Goal: Task Accomplishment & Management: Use online tool/utility

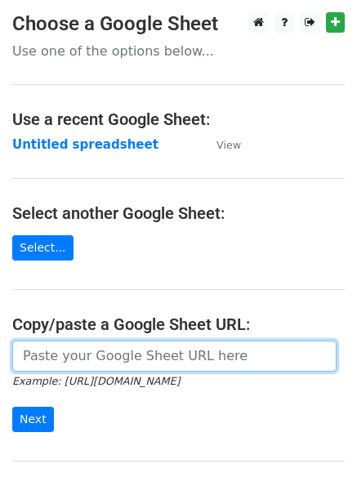
click at [42, 354] on input "url" at bounding box center [174, 356] width 324 height 31
click at [73, 362] on input "url" at bounding box center [174, 356] width 324 height 31
type input "[URL][DOMAIN_NAME]"
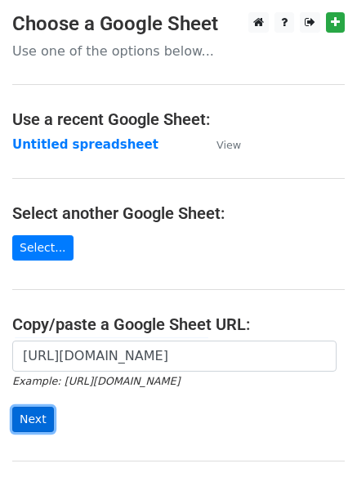
click at [20, 417] on input "Next" at bounding box center [33, 419] width 42 height 25
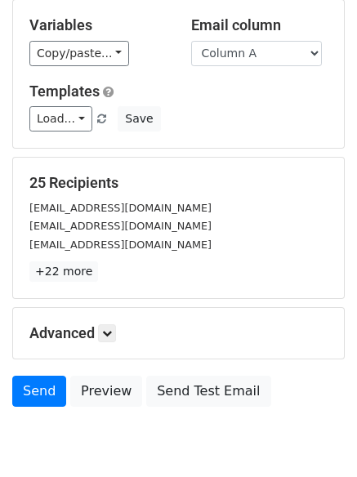
scroll to position [158, 0]
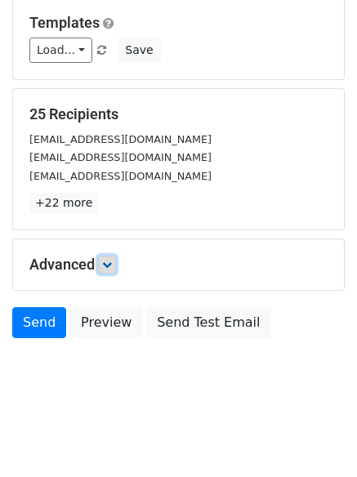
click at [105, 264] on link at bounding box center [107, 265] width 18 height 18
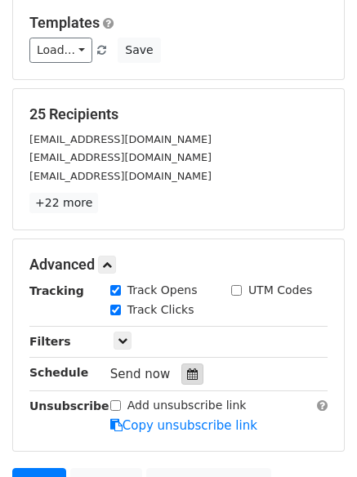
click at [187, 377] on icon at bounding box center [192, 374] width 11 height 11
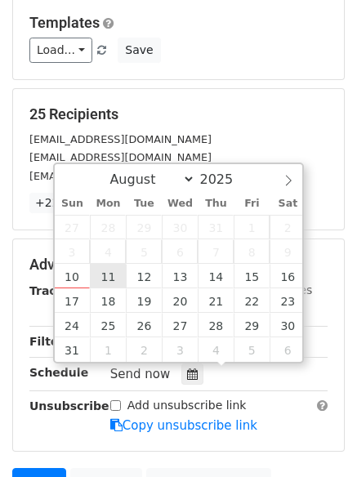
type input "2025-08-11 12:00"
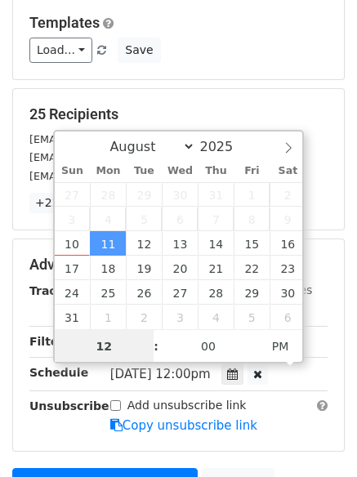
scroll to position [1, 0]
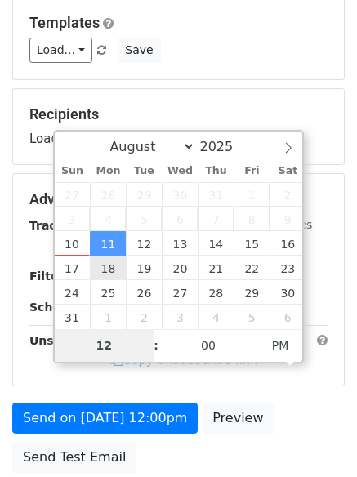
type input "4"
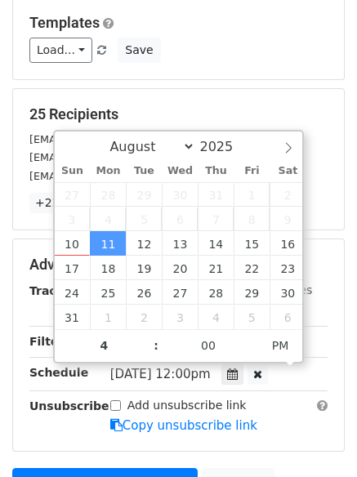
type input "2025-08-11 16:00"
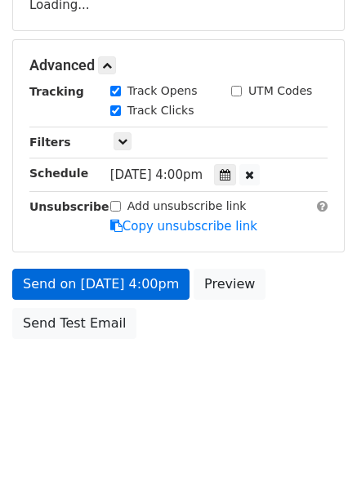
scroll to position [357, 0]
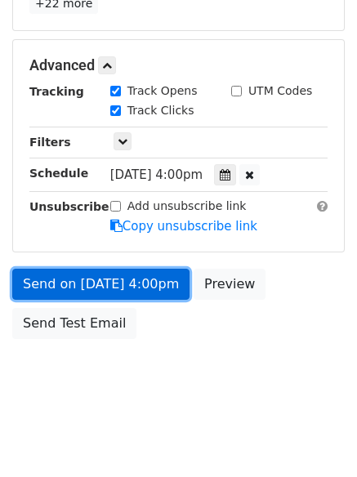
click at [99, 279] on link "Send on Aug 11 at 4:00pm" at bounding box center [100, 284] width 177 height 31
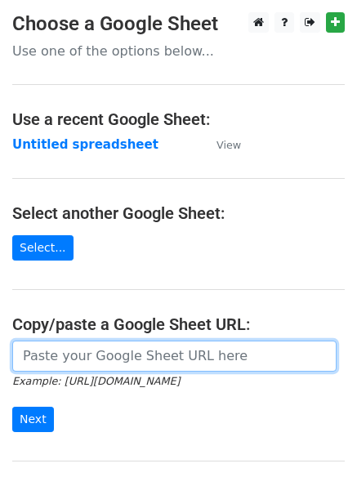
click at [48, 354] on input "url" at bounding box center [174, 356] width 324 height 31
type input "[URL][DOMAIN_NAME]"
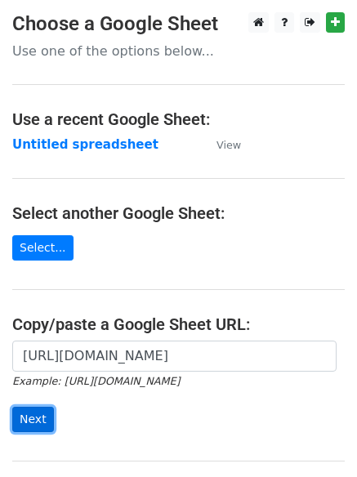
click at [33, 420] on input "Next" at bounding box center [33, 419] width 42 height 25
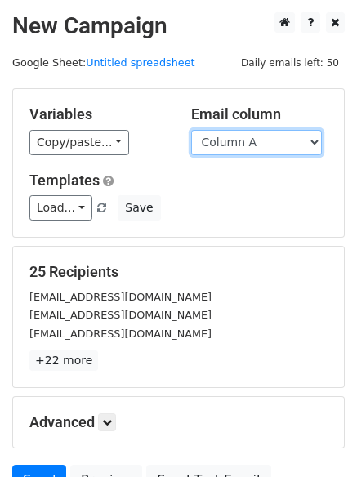
click at [311, 138] on select "Column A Column B Column C Column D Column E Column F Column G Column H" at bounding box center [256, 142] width 131 height 25
select select "Column B"
click at [191, 130] on select "Column A Column B Column C Column D Column E Column F Column G Column H" at bounding box center [256, 142] width 131 height 25
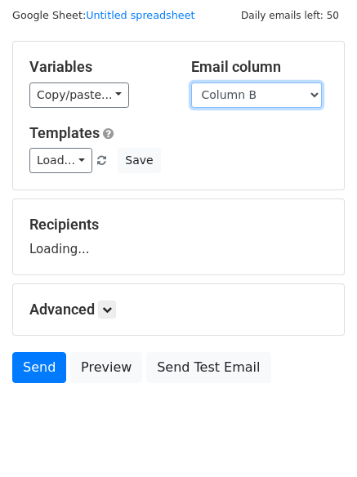
scroll to position [92, 0]
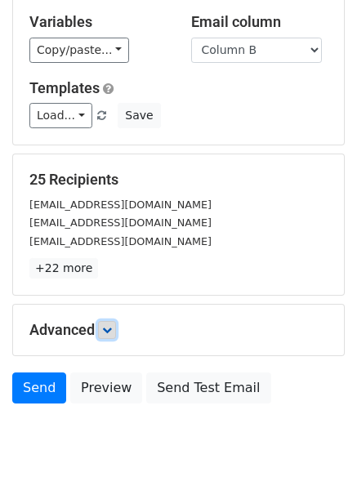
click at [111, 331] on icon at bounding box center [107, 330] width 10 height 10
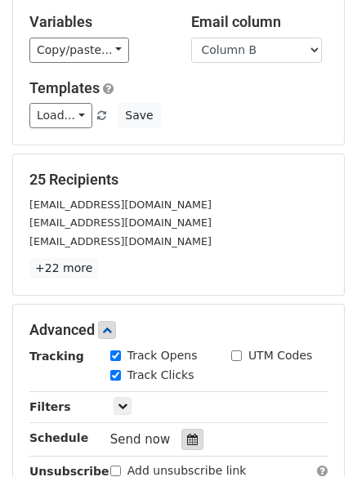
click at [188, 438] on icon at bounding box center [192, 439] width 11 height 11
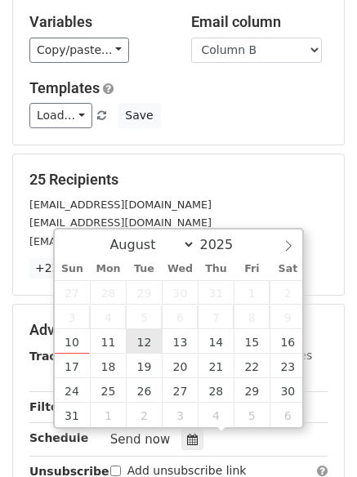
type input "2025-08-12 12:00"
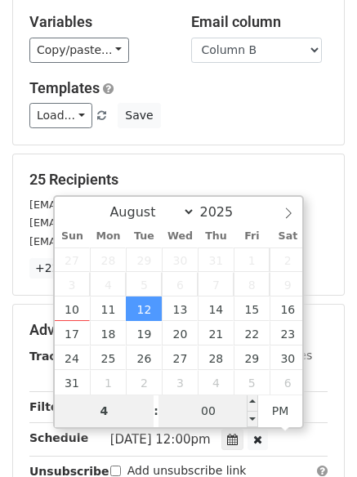
type input "4"
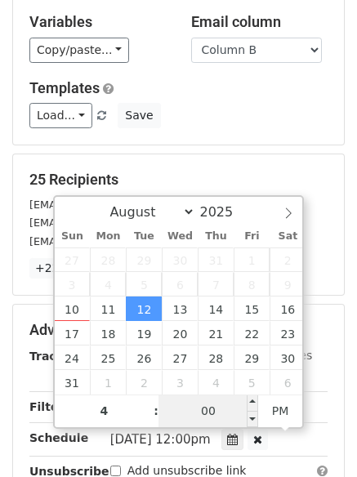
type input "2025-08-12 16:00"
type input "04"
click at [203, 415] on input "00" at bounding box center [209, 411] width 100 height 33
type input "5"
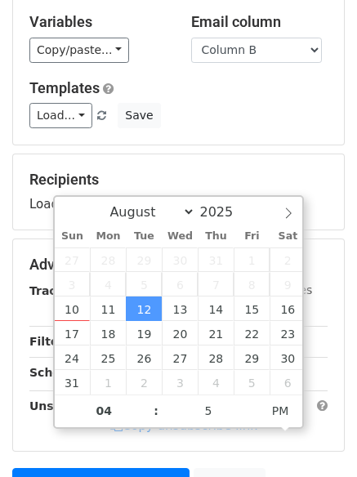
type input "2025-08-12 16:05"
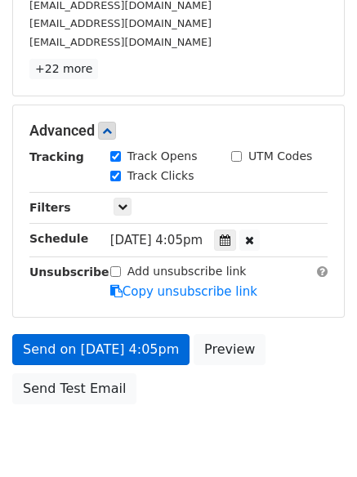
scroll to position [320, 0]
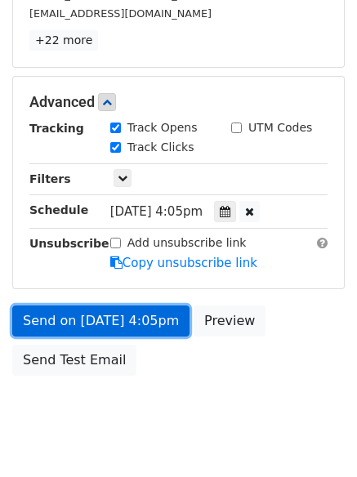
click at [75, 318] on link "Send on Aug 12 at 4:05pm" at bounding box center [100, 321] width 177 height 31
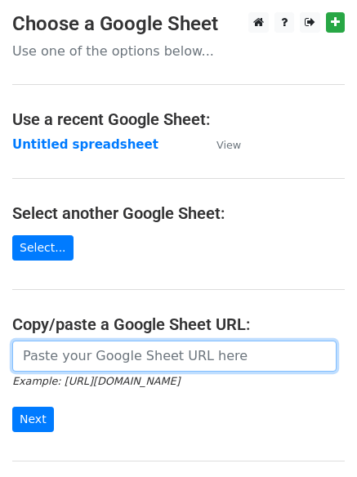
click at [78, 355] on input "url" at bounding box center [174, 356] width 324 height 31
type input "[URL][DOMAIN_NAME]"
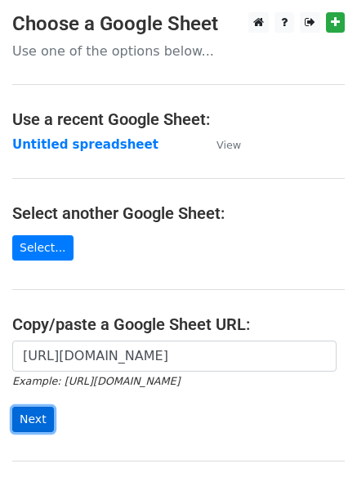
click at [32, 415] on input "Next" at bounding box center [33, 419] width 42 height 25
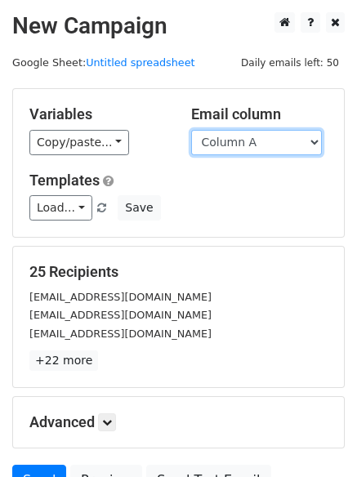
click at [314, 141] on select "Column A Column B Column C Column D Column E Column F Column G Column H" at bounding box center [256, 142] width 131 height 25
select select "Column C"
click at [191, 130] on select "Column A Column B Column C Column D Column E Column F Column G Column H" at bounding box center [256, 142] width 131 height 25
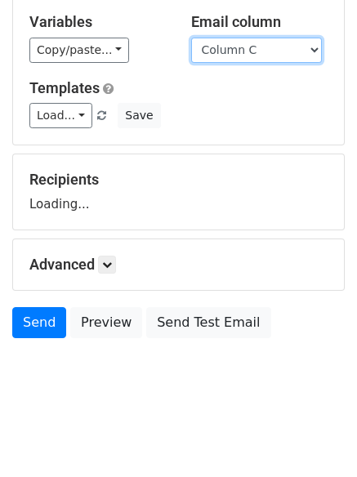
scroll to position [158, 0]
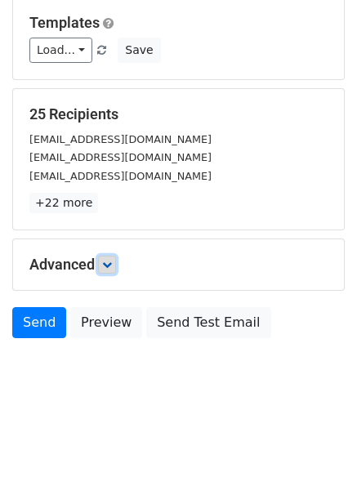
click at [112, 265] on icon at bounding box center [107, 265] width 10 height 10
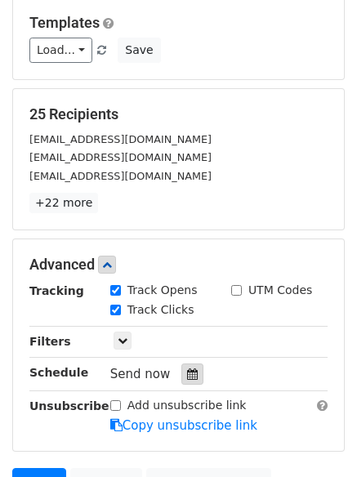
click at [187, 378] on icon at bounding box center [192, 374] width 11 height 11
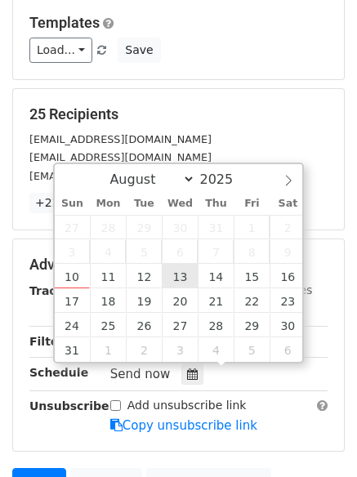
type input "2025-08-13 12:00"
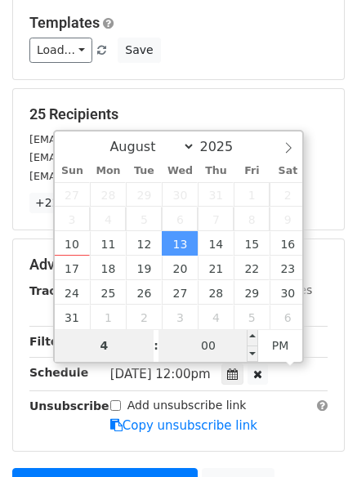
type input "4"
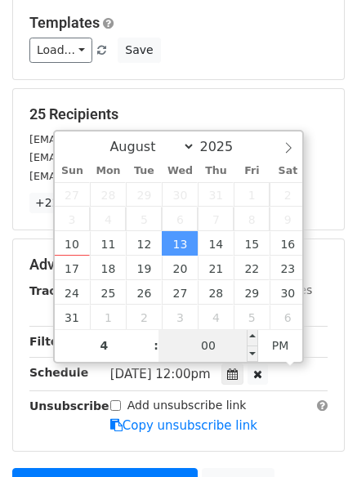
type input "2025-08-13 16:00"
type input "04"
click at [203, 347] on input "00" at bounding box center [209, 345] width 100 height 33
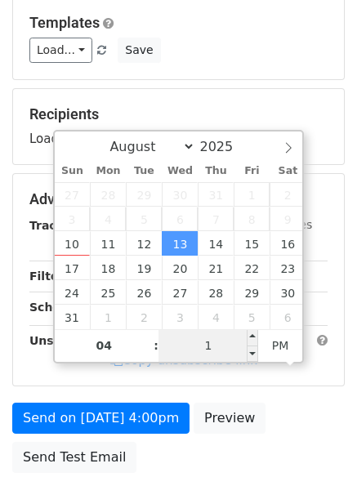
type input "10"
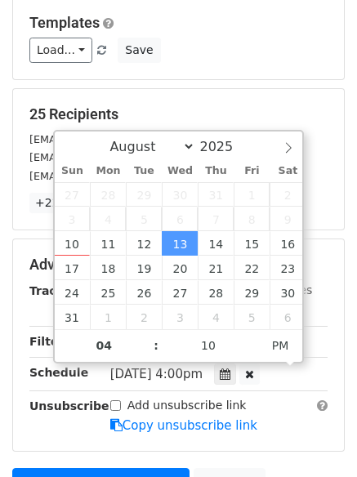
type input "2025-08-13 16:10"
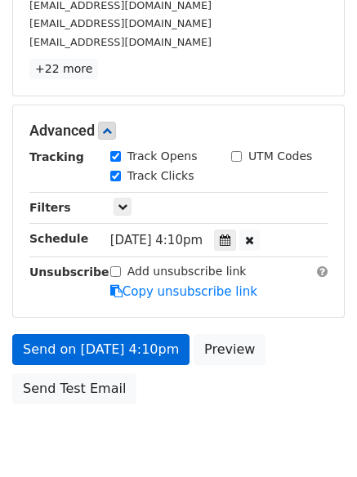
scroll to position [328, 0]
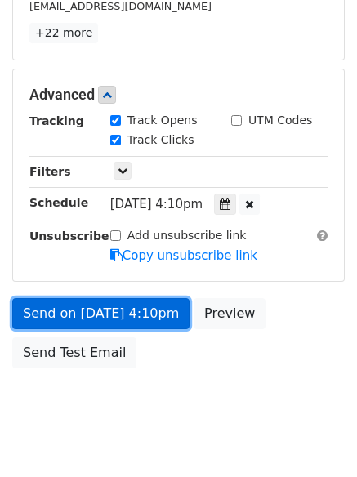
click at [85, 312] on link "Send on Aug 13 at 4:10pm" at bounding box center [100, 313] width 177 height 31
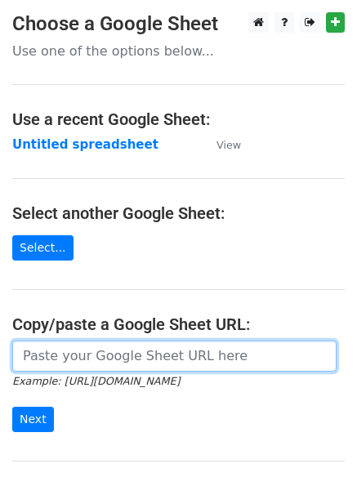
click at [122, 365] on input "url" at bounding box center [174, 356] width 324 height 31
type input "[URL][DOMAIN_NAME]"
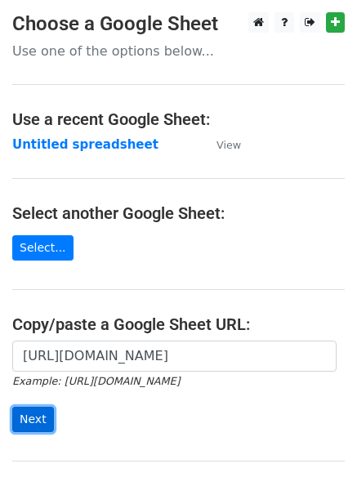
click at [35, 418] on input "Next" at bounding box center [33, 419] width 42 height 25
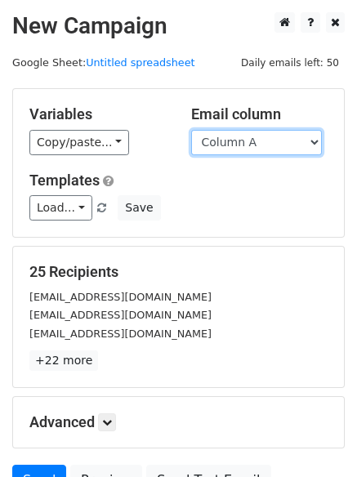
click at [315, 145] on select "Column A Column B Column C Column D Column E Column F Column G Column H" at bounding box center [256, 142] width 131 height 25
select select "Column D"
click at [191, 130] on select "Column A Column B Column C Column D Column E Column F Column G Column H" at bounding box center [256, 142] width 131 height 25
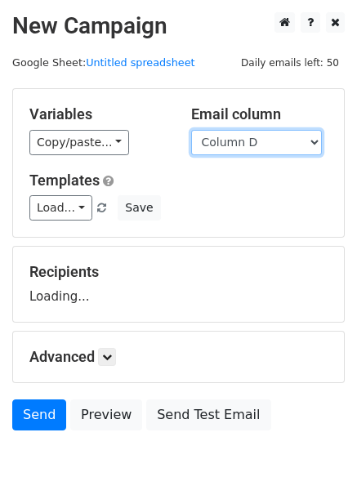
scroll to position [92, 0]
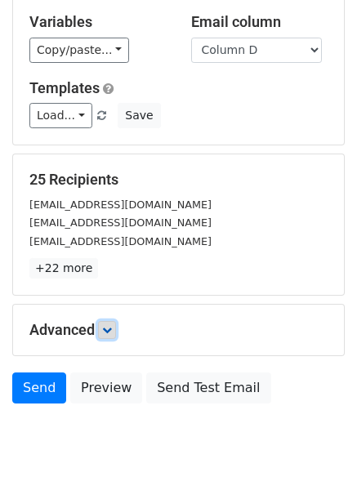
click at [112, 331] on icon at bounding box center [107, 330] width 10 height 10
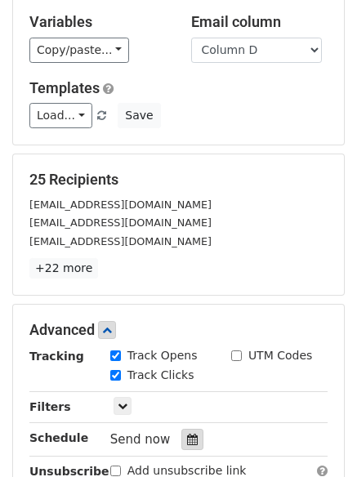
click at [187, 439] on icon at bounding box center [192, 439] width 11 height 11
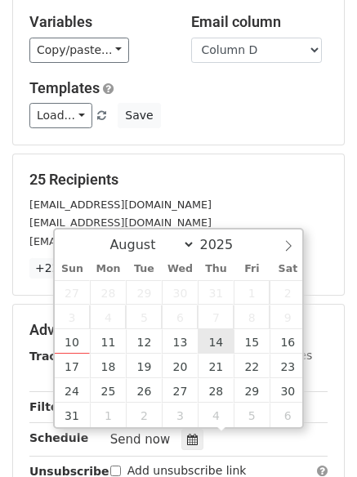
type input "[DATE] 12:00"
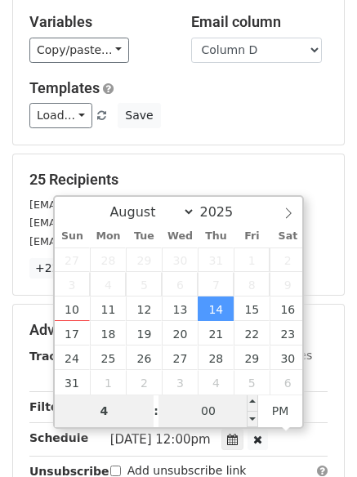
type input "4"
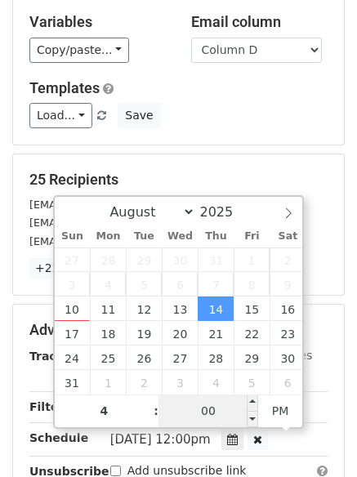
type input "[DATE] 16:00"
type input "04"
click at [205, 415] on input "00" at bounding box center [209, 411] width 100 height 33
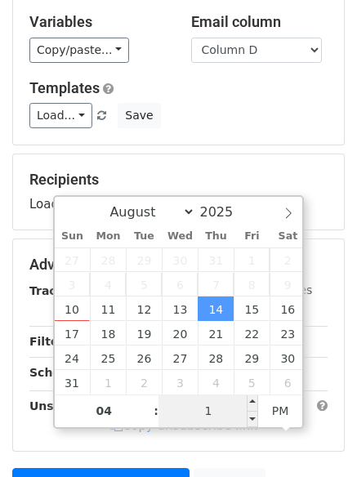
type input "15"
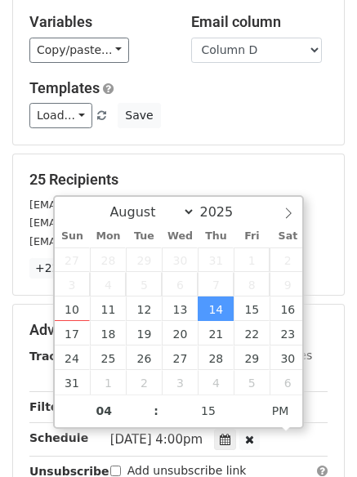
type input "[DATE] 16:15"
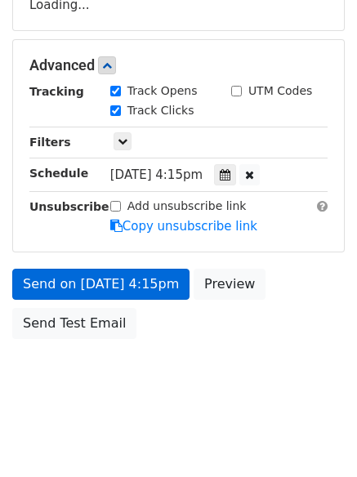
scroll to position [357, 0]
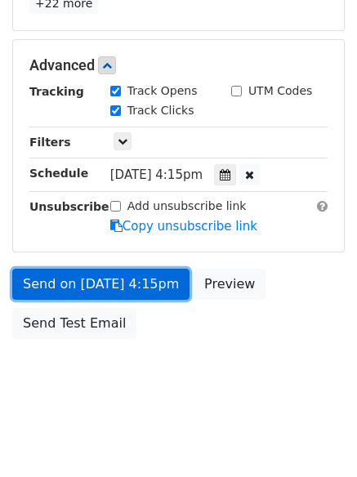
click at [82, 279] on link "Send on [DATE] 4:15pm" at bounding box center [100, 284] width 177 height 31
